Goal: Ask a question

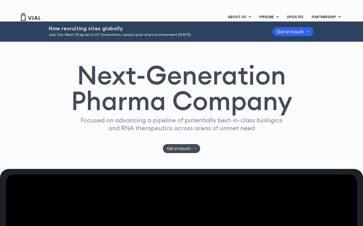
click at [214, 32] on div "Now recruiting sites globally Join Our Next Chapter in UC Innovation, secure yo…" at bounding box center [154, 32] width 211 height 12
click at [187, 149] on span "Get in touch" at bounding box center [179, 149] width 24 height 4
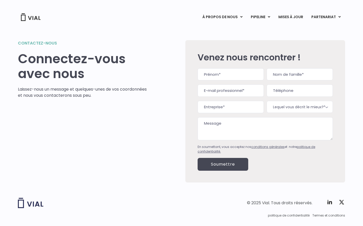
click at [208, 73] on input "D'abord" at bounding box center [231, 74] width 66 height 12
type input "Bernard"
click at [273, 76] on input "Dernier" at bounding box center [300, 74] width 66 height 12
type input "DUMONT"
click at [212, 90] on input "Courriel professionnel (Requis)" at bounding box center [231, 90] width 66 height 12
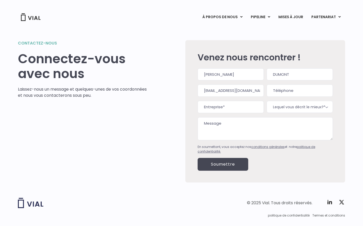
type input "berndumont@gmail.com"
click at [205, 128] on textarea "Message" at bounding box center [265, 128] width 135 height 23
type textarea "Comment faire pour commander "colorants et pigments végétaux""
click at [224, 164] on input "Soumettre" at bounding box center [223, 164] width 51 height 13
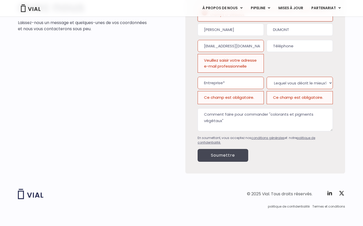
scroll to position [70, 0]
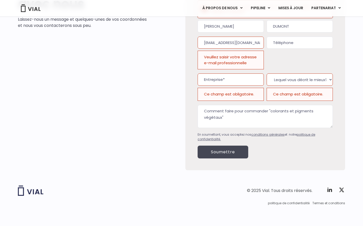
click at [207, 57] on font "Veuillez saisir votre adresse e-mail professionnelle" at bounding box center [230, 59] width 53 height 11
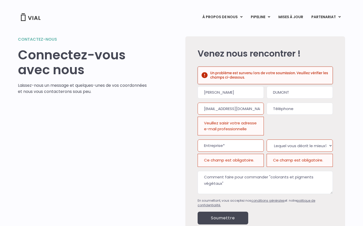
scroll to position [0, 0]
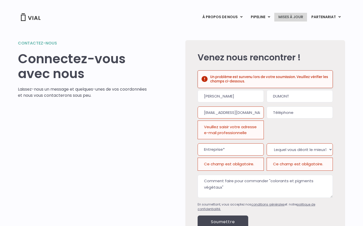
click at [293, 14] on font "MISES À JOUR" at bounding box center [291, 16] width 25 height 5
